Goal: Task Accomplishment & Management: Use online tool/utility

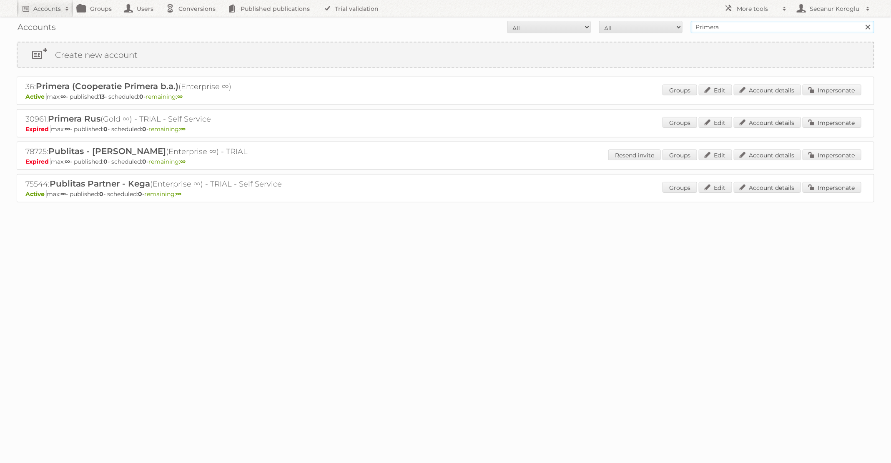
drag, startPoint x: 729, startPoint y: 28, endPoint x: 689, endPoint y: 28, distance: 39.6
click at [689, 28] on form "All Active Expired Pending All Paid Trials Self service Primera Search" at bounding box center [445, 27] width 857 height 13
type input "HEMA"
click at [861, 21] on input "Search" at bounding box center [867, 27] width 13 height 13
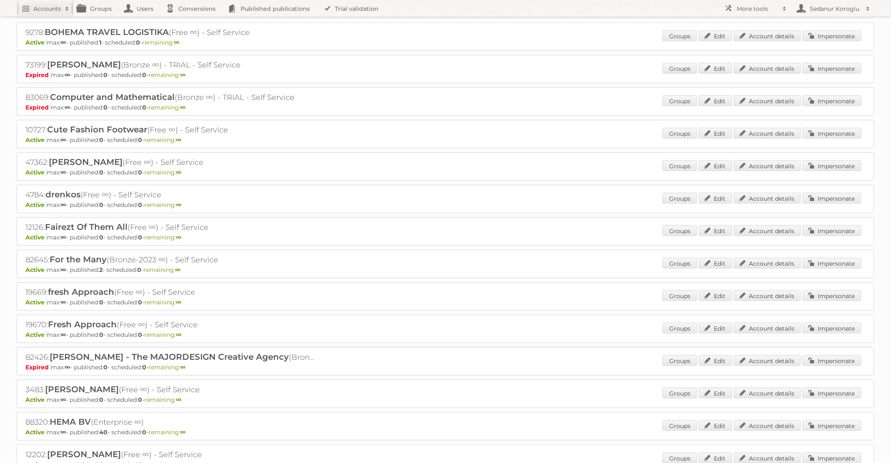
scroll to position [305, 0]
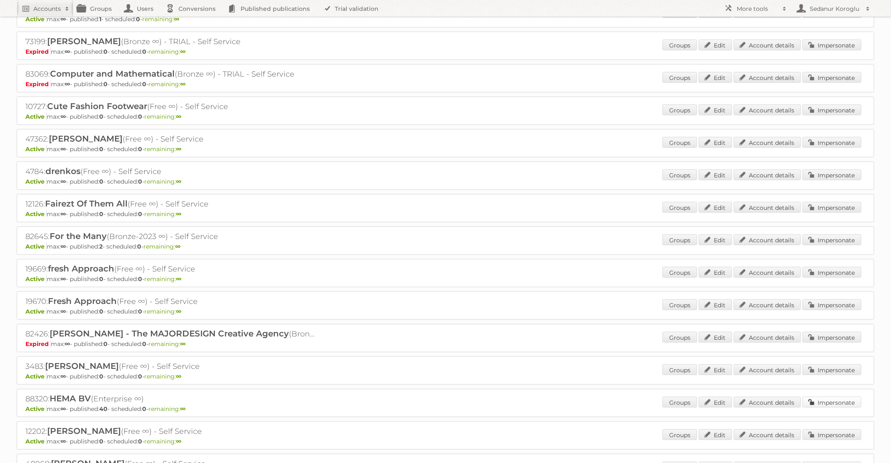
click at [832, 398] on link "Impersonate" at bounding box center [831, 402] width 59 height 11
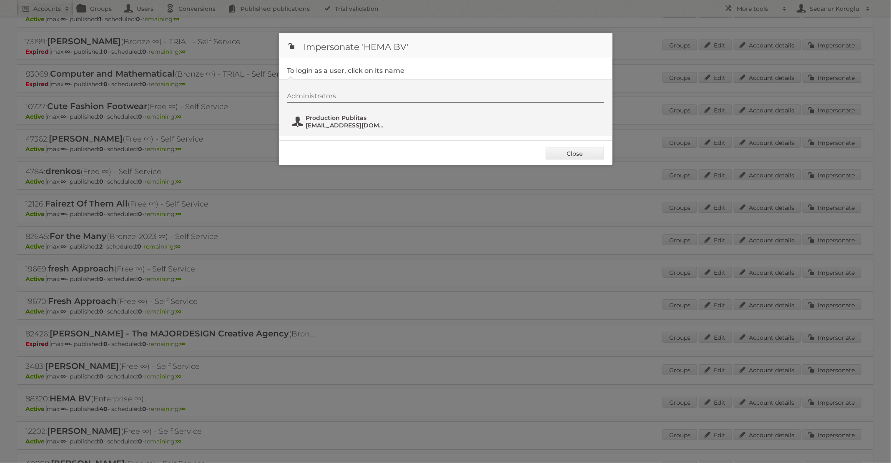
click at [360, 115] on span "Production Publitas" at bounding box center [346, 118] width 81 height 8
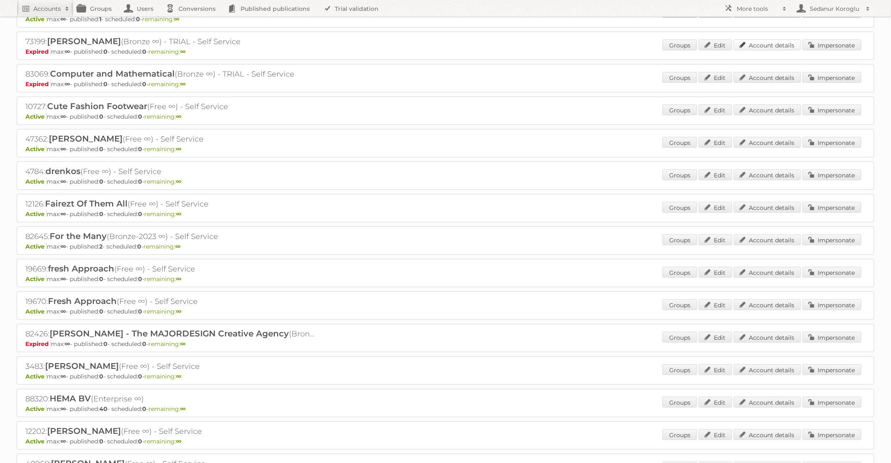
scroll to position [0, 0]
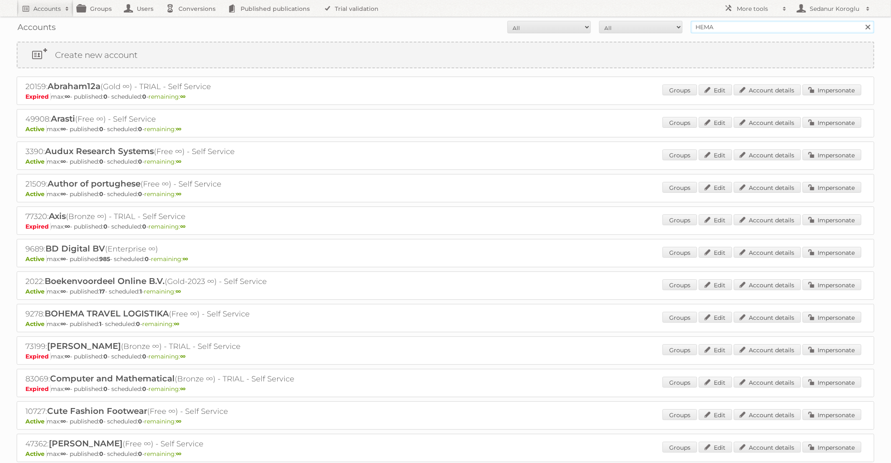
drag, startPoint x: 732, startPoint y: 26, endPoint x: 656, endPoint y: 19, distance: 76.6
click at [656, 24] on form "All Active Expired Pending All Paid Trials Self service HEMA Search" at bounding box center [445, 27] width 857 height 13
type input "ICI Paris XL"
click at [861, 21] on input "Search" at bounding box center [867, 27] width 13 height 13
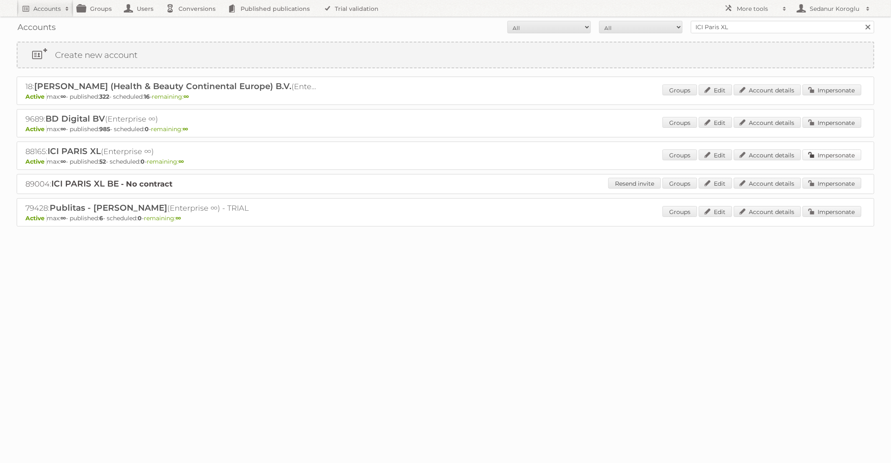
click at [830, 152] on link "Impersonate" at bounding box center [831, 155] width 59 height 11
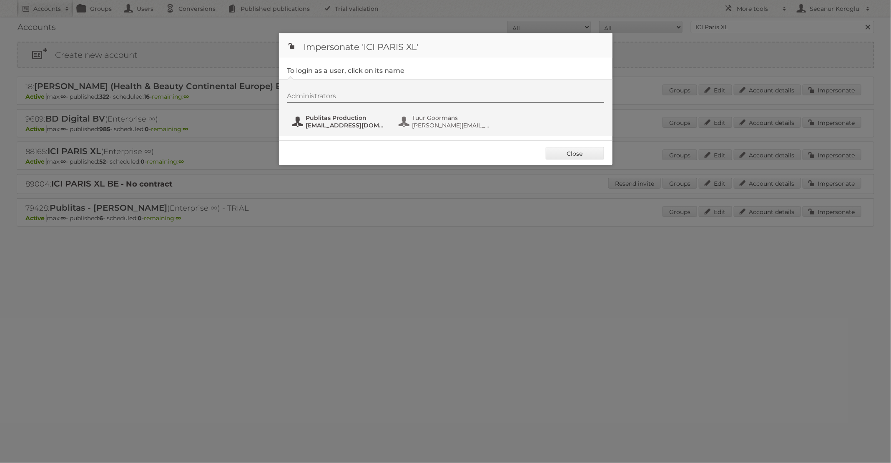
click at [361, 115] on span "Publitas Production" at bounding box center [346, 118] width 81 height 8
